Goal: Transaction & Acquisition: Subscribe to service/newsletter

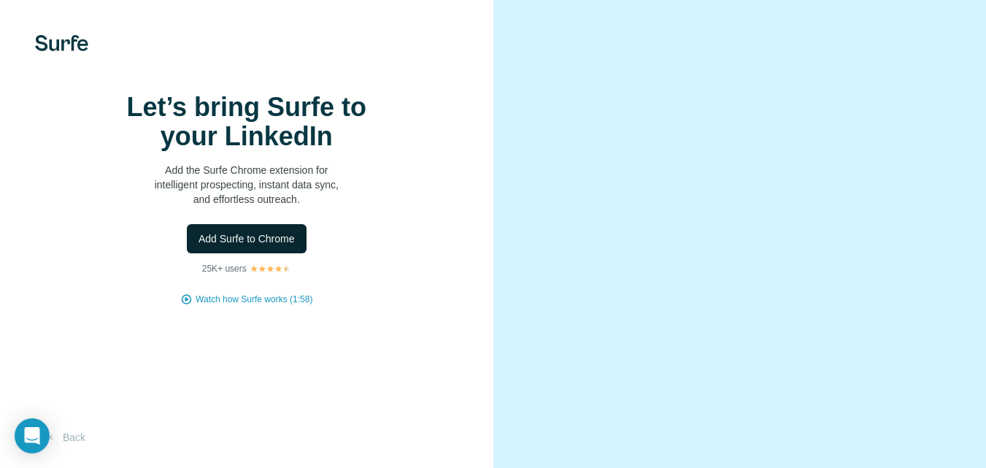
click at [278, 246] on span "Add Surfe to Chrome" at bounding box center [247, 238] width 96 height 15
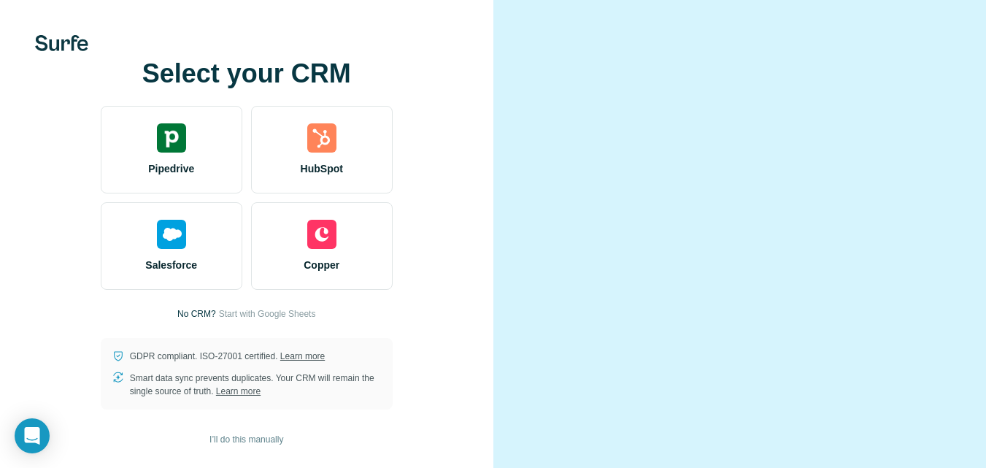
scroll to position [63, 0]
click at [269, 434] on span "I’ll do this manually" at bounding box center [246, 439] width 74 height 13
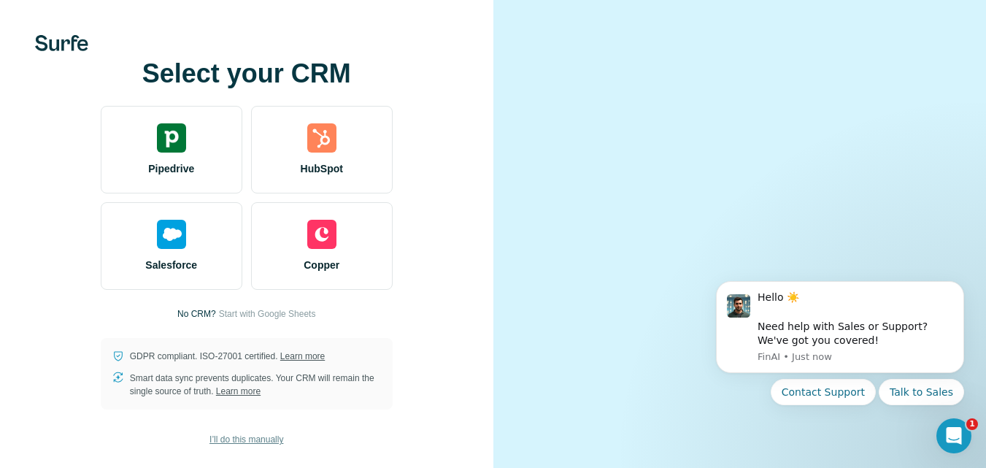
scroll to position [0, 0]
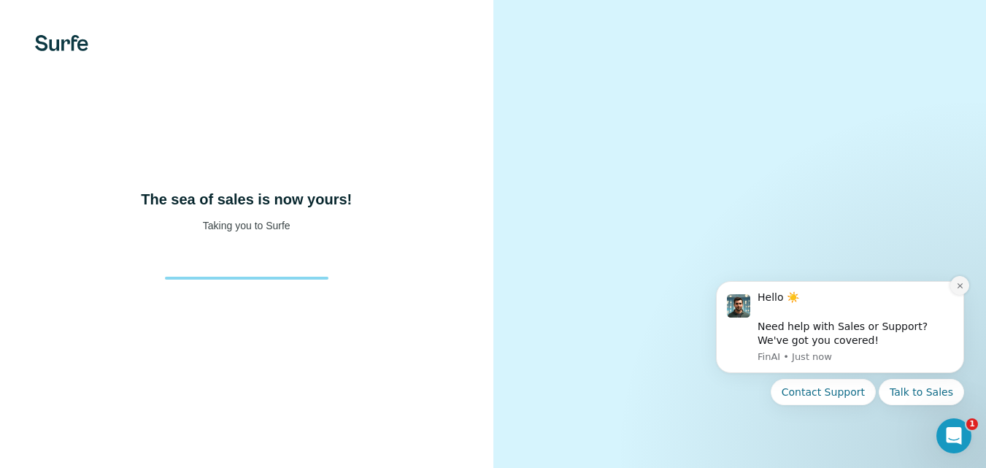
click at [957, 282] on icon "Dismiss notification" at bounding box center [960, 286] width 8 height 8
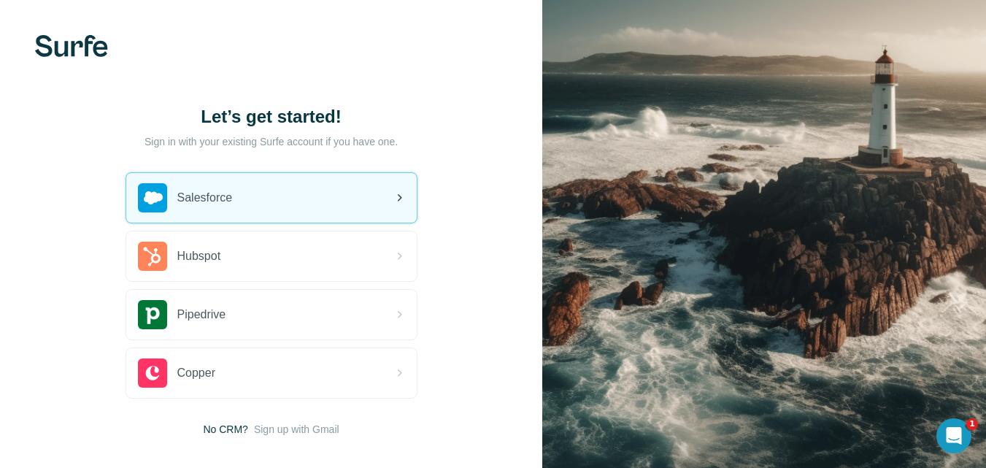
click at [310, 208] on div "Salesforce" at bounding box center [271, 198] width 290 height 50
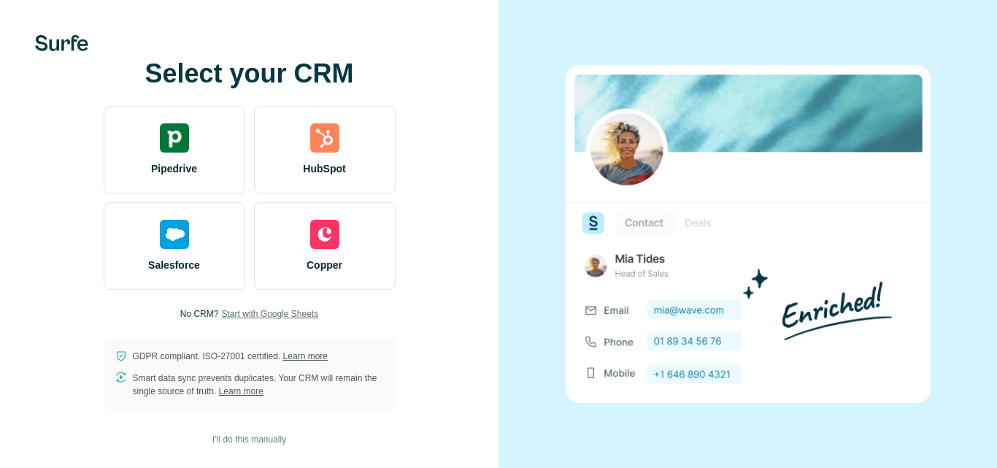
click at [240, 313] on span "Start with Google Sheets" at bounding box center [269, 313] width 97 height 13
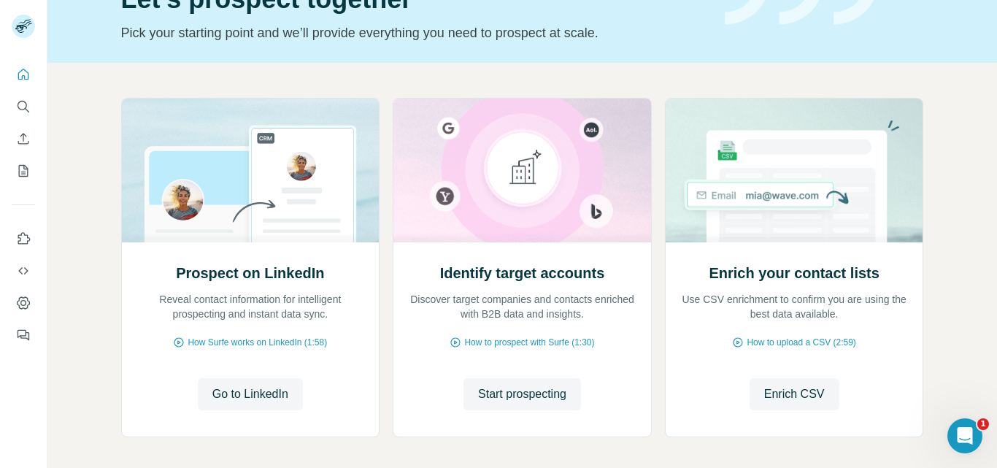
scroll to position [146, 0]
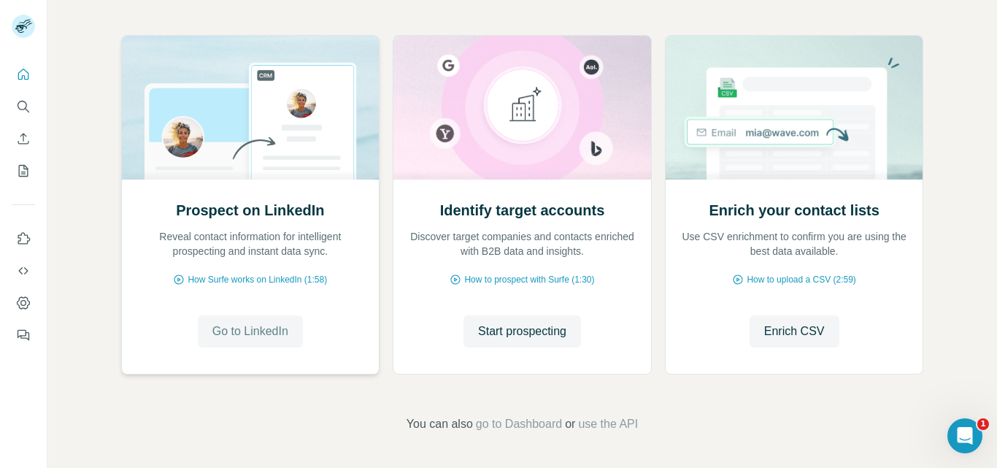
click at [220, 336] on span "Go to LinkedIn" at bounding box center [250, 332] width 76 height 18
